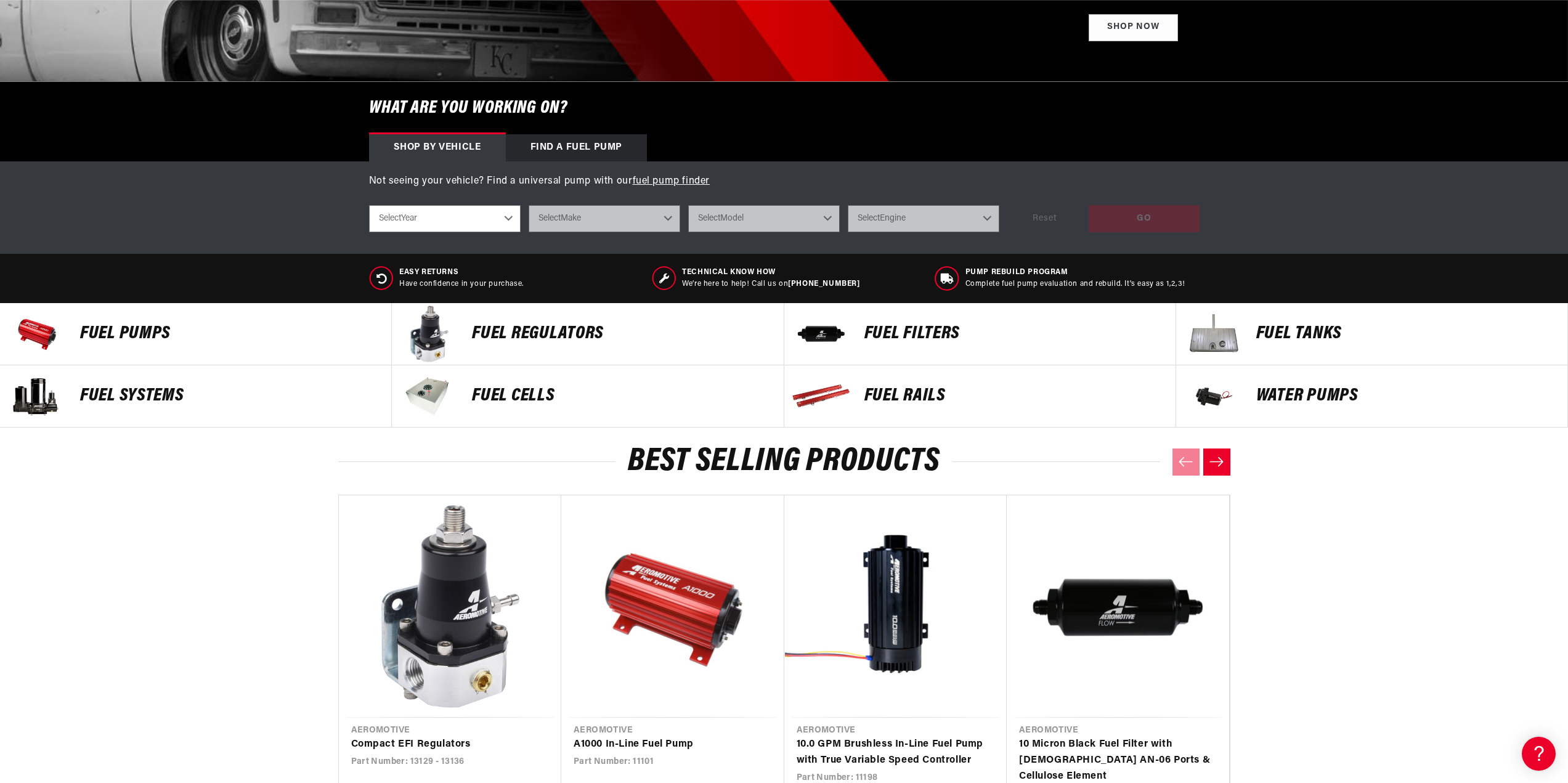
scroll to position [308, 0]
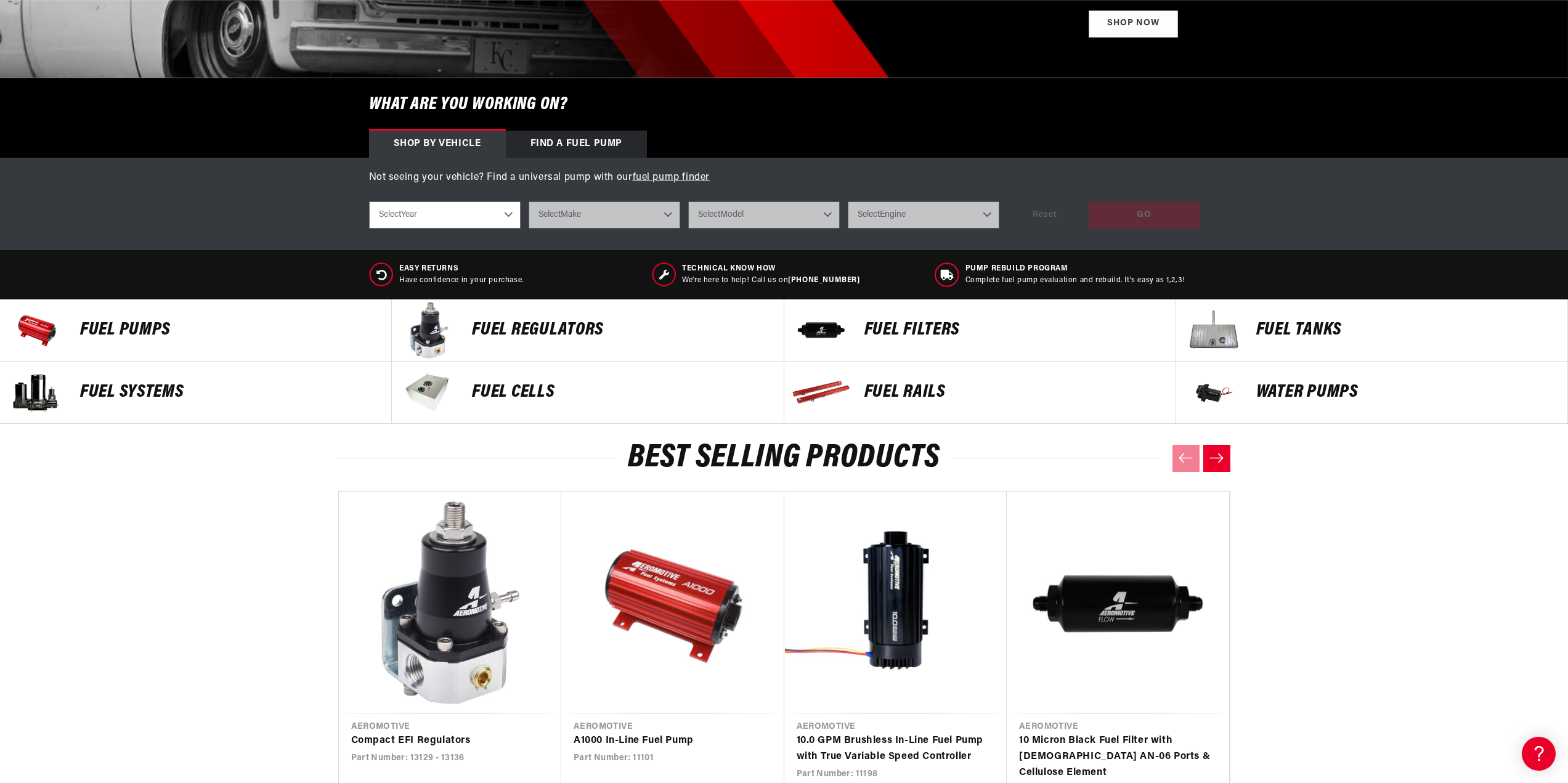
click at [457, 207] on select "Select Year [DATE] 2022 2021 2020 2019 2018 2017 2016 2015 2014 2013 2012 2011 …" at bounding box center [445, 214] width 152 height 27
select select "2010"
click at [369, 201] on select "Select Year [DATE] 2022 2021 2020 2019 2018 2017 2016 2015 2014 2013 2012 2011 …" at bounding box center [445, 214] width 152 height 27
select select "2010"
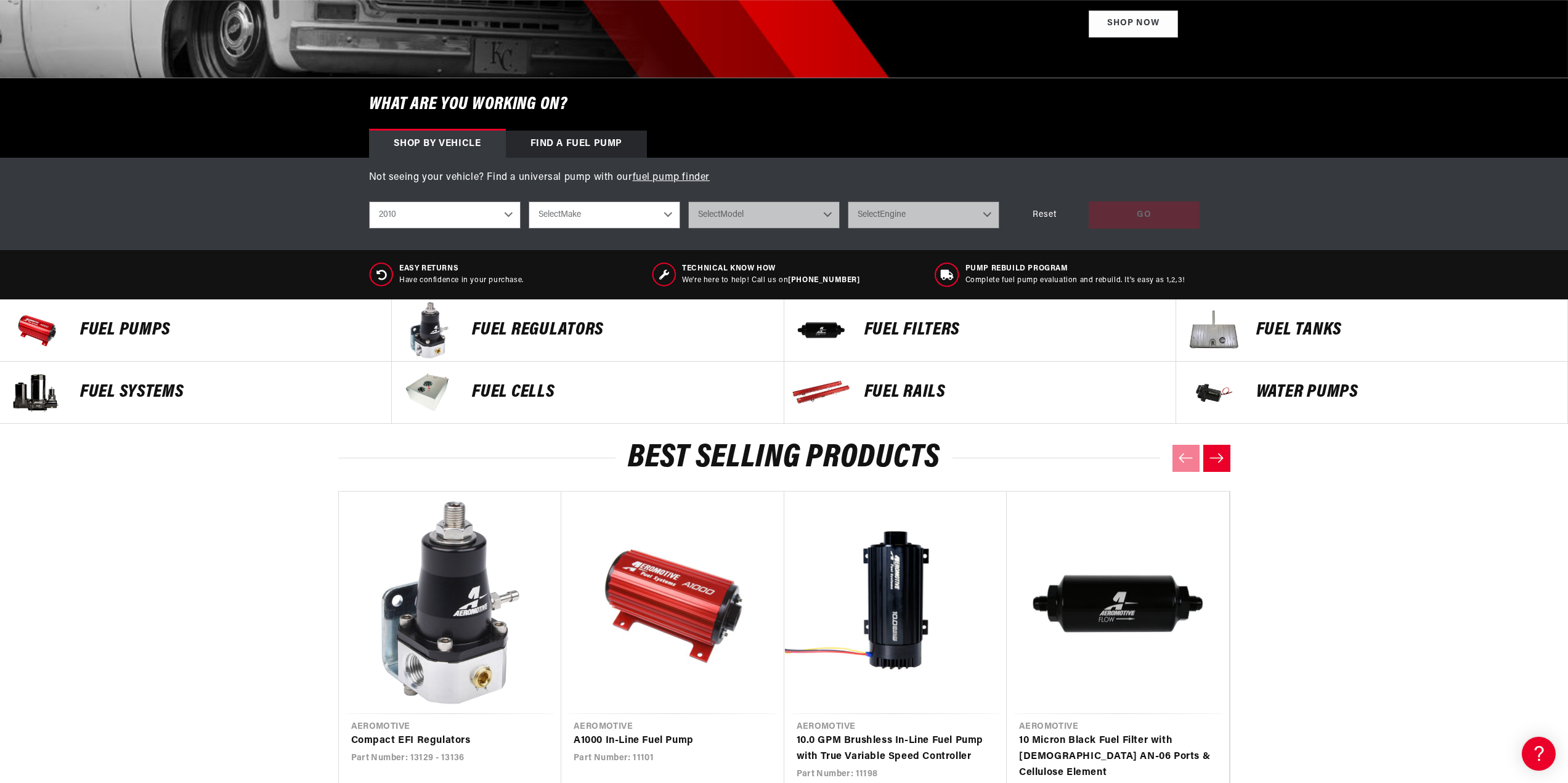
click at [591, 214] on select "Select Make Chevrolet Chrysler Dodge Ford GMC Subaru" at bounding box center [604, 214] width 152 height 27
select select "Dodge"
click at [528, 201] on select "Select Make Chevrolet Chrysler Dodge Ford GMC Subaru" at bounding box center [604, 214] width 152 height 27
select select "Dodge"
click at [757, 226] on select "Select Model Challenger Charger" at bounding box center [764, 214] width 152 height 27
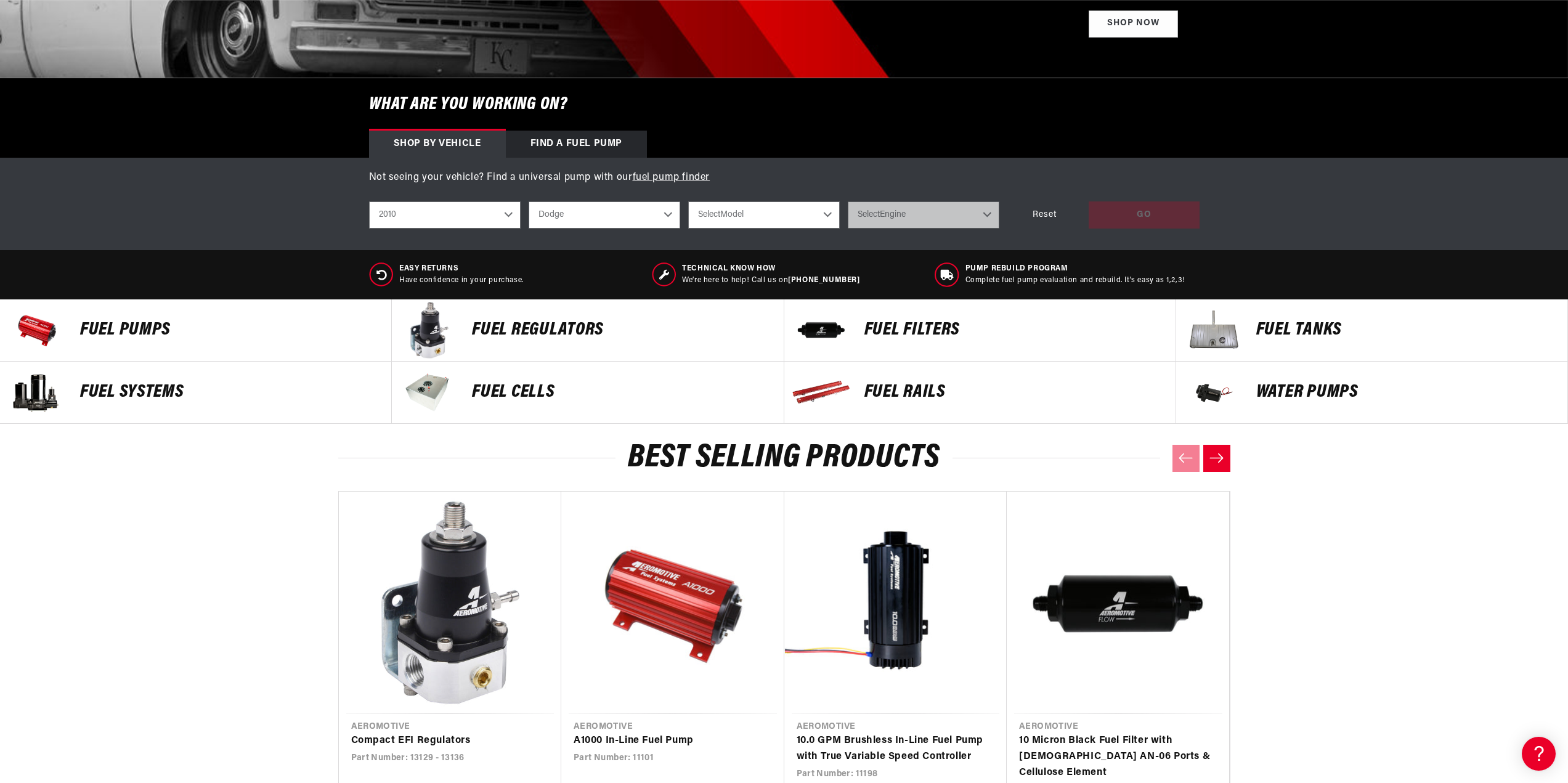
drag, startPoint x: 766, startPoint y: 214, endPoint x: 713, endPoint y: 215, distance: 53.0
click at [764, 214] on select "Select Model Challenger Charger" at bounding box center [764, 214] width 152 height 27
click at [649, 209] on select "Chevrolet Chrysler Dodge Ford GMC Subaru" at bounding box center [604, 214] width 152 height 27
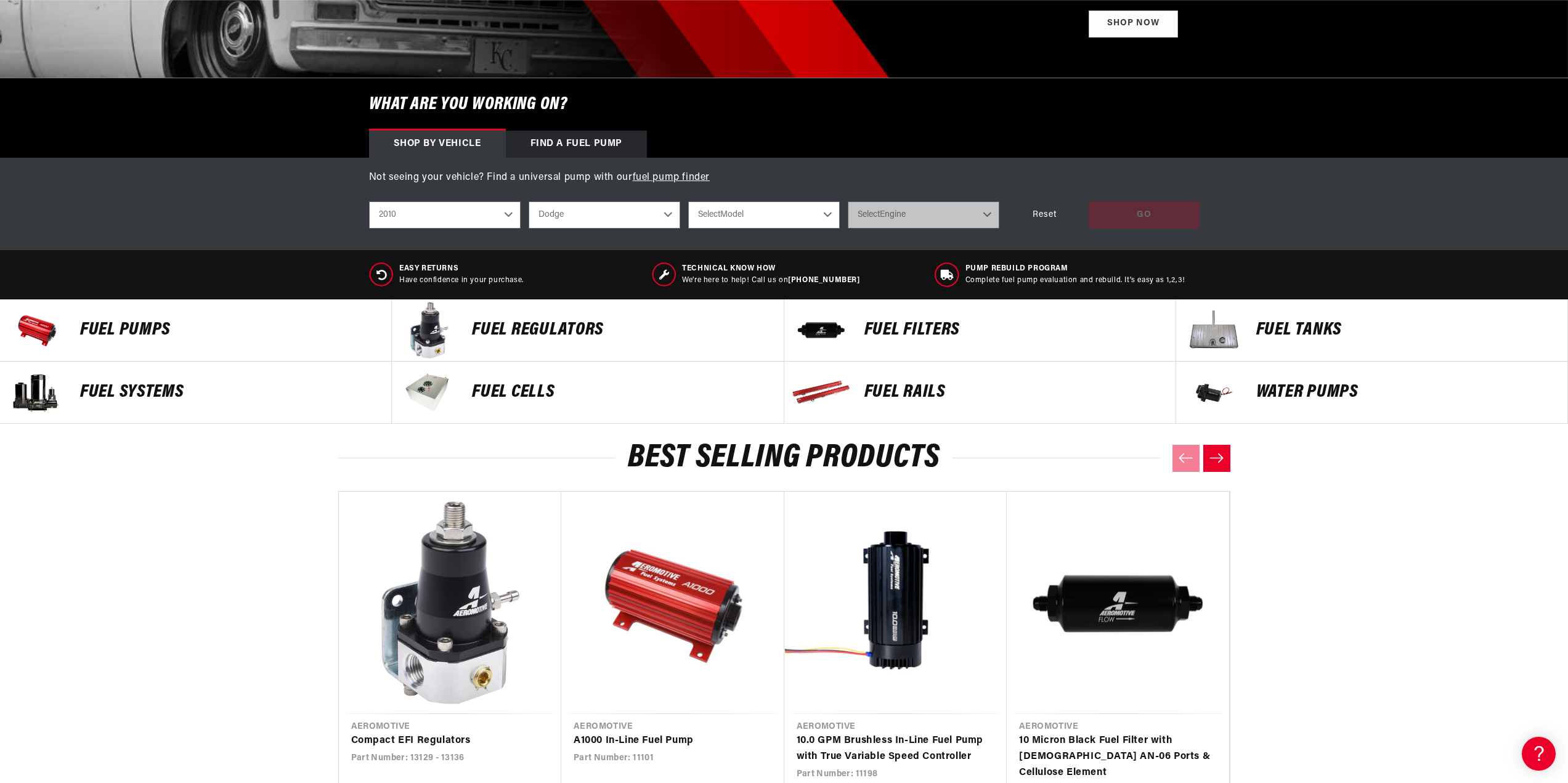
click at [528, 201] on select "Chevrolet Chrysler Dodge Ford GMC Subaru" at bounding box center [604, 214] width 152 height 27
click at [737, 219] on select "Select Model Challenger Charger" at bounding box center [764, 214] width 152 height 27
select select "Charger"
click at [688, 201] on select "Select Model Challenger Charger" at bounding box center [764, 214] width 152 height 27
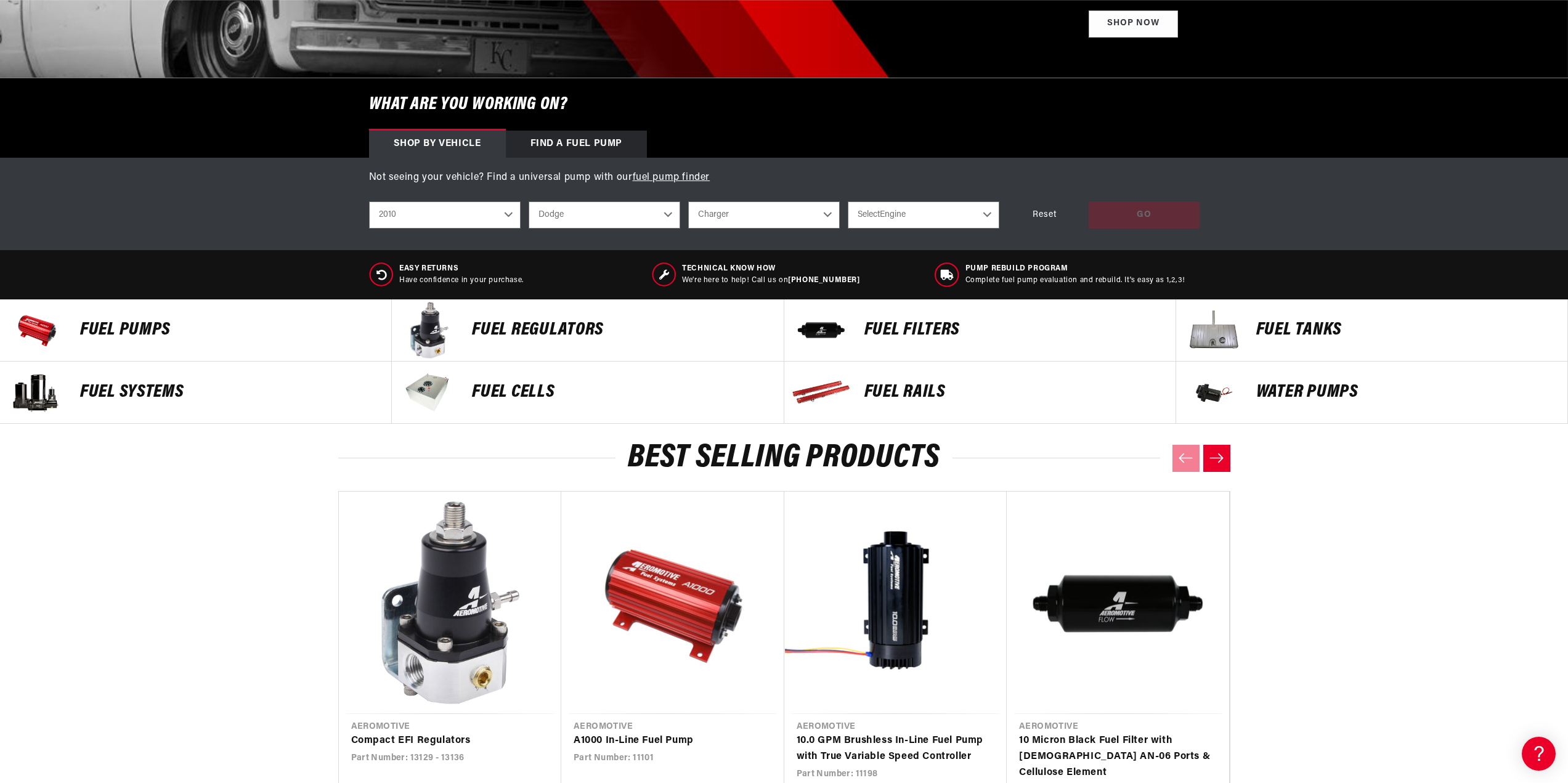
click at [912, 214] on select "Select Engine 3.5L 6.1L" at bounding box center [923, 214] width 152 height 27
click at [788, 210] on select "Challenger Charger" at bounding box center [764, 214] width 152 height 27
click at [688, 201] on select "Challenger Charger" at bounding box center [764, 214] width 152 height 27
select select "Challenger"
click at [877, 211] on select "Select Engine 3.5L 6.1L" at bounding box center [923, 214] width 152 height 27
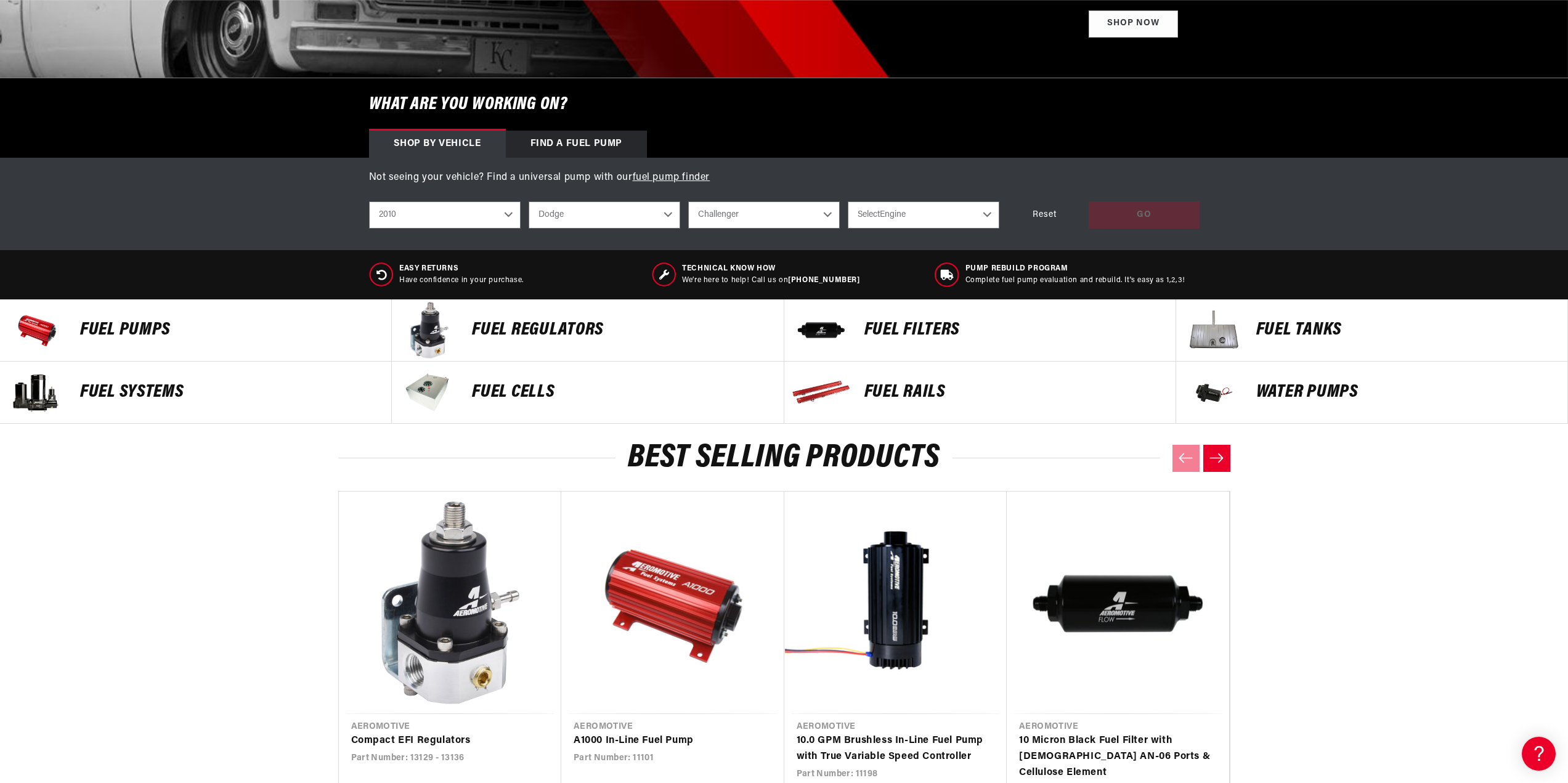
scroll to position [0, 0]
click at [547, 140] on div "Find a Fuel Pump" at bounding box center [576, 144] width 142 height 27
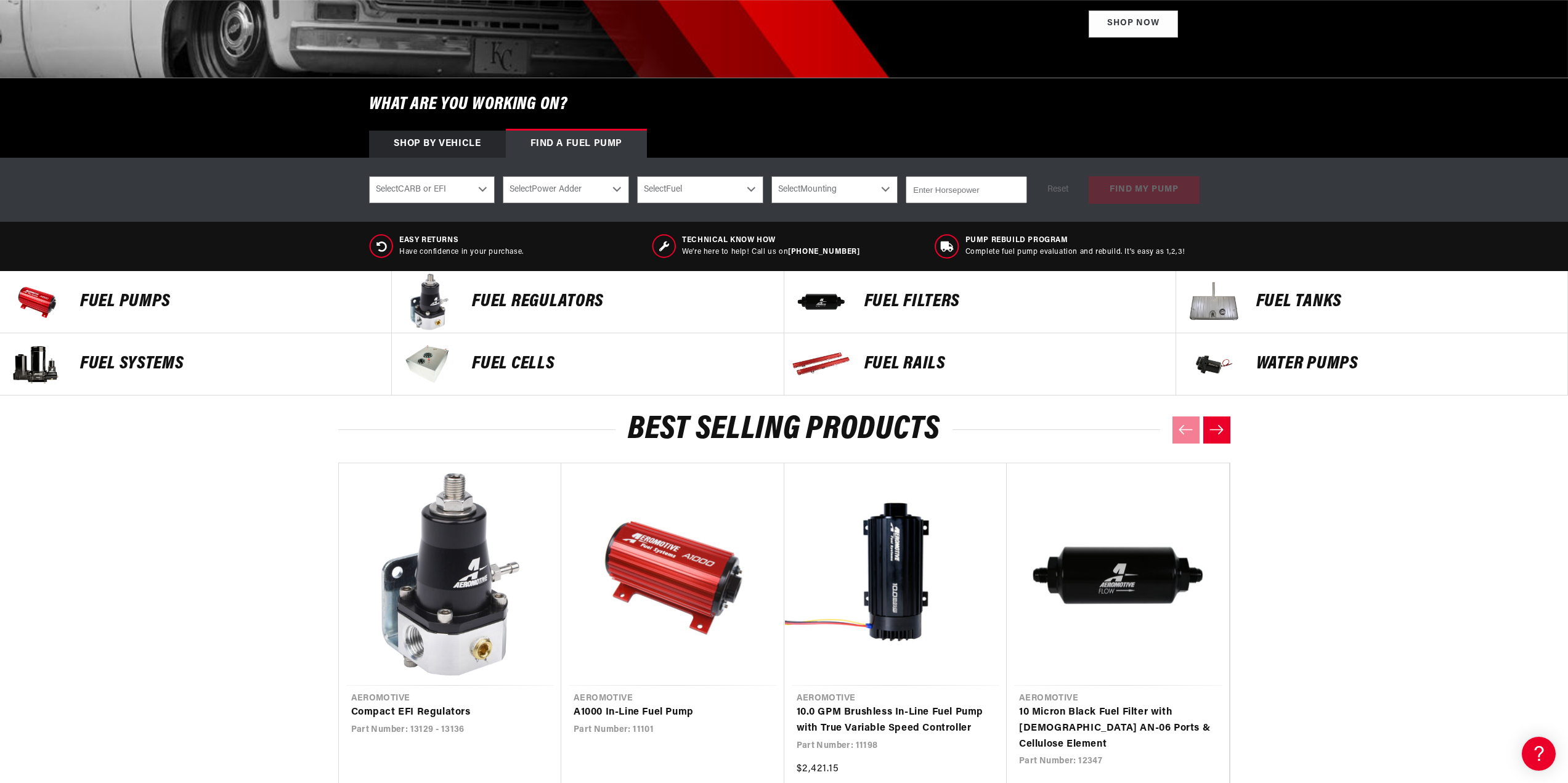
scroll to position [0, 487]
click at [479, 169] on div "Not seeing your vehicle? Find a universal pump with our fuel pump finder shop b…" at bounding box center [784, 190] width 1568 height 64
click at [465, 189] on select "Select CARB or EFI [GEOGRAPHIC_DATA] Fuel Injected" at bounding box center [432, 189] width 126 height 27
select select "Fuel-Injected"
click at [369, 176] on select "Select CARB or EFI [GEOGRAPHIC_DATA] Fuel Injected" at bounding box center [432, 189] width 126 height 27
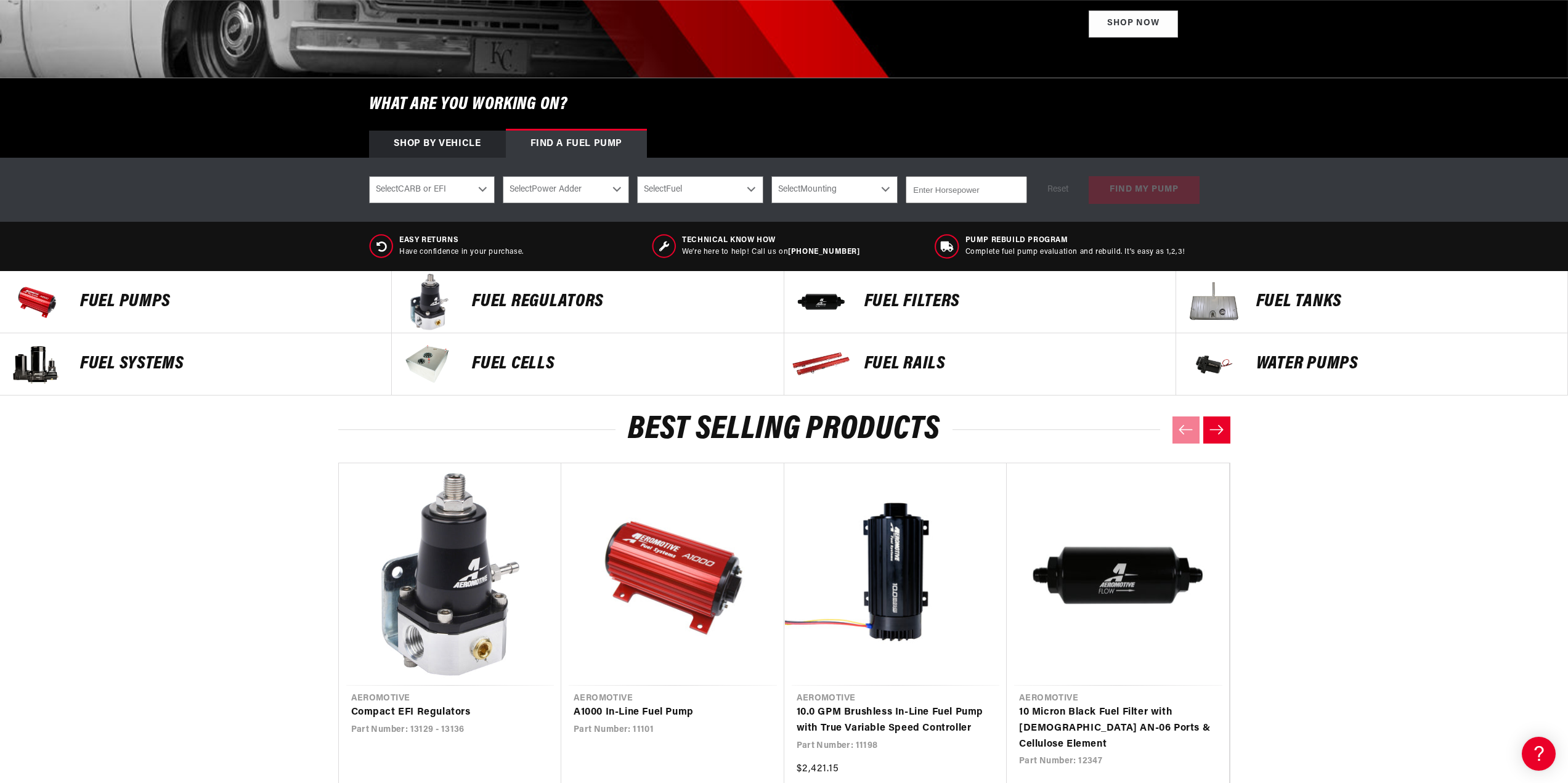
select select "Fuel-Injected"
click at [558, 201] on select "Select Power Adder No - Naturally Aspirated Yes - Forced Induction" at bounding box center [565, 189] width 126 height 27
